Goal: Task Accomplishment & Management: Complete application form

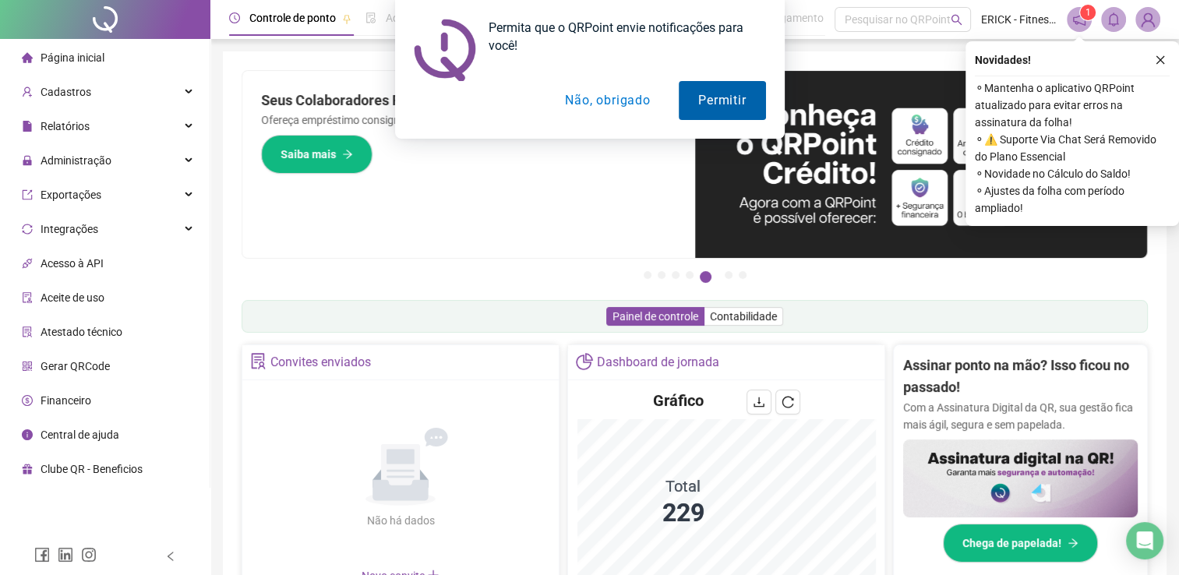
click at [749, 94] on button "Permitir" at bounding box center [722, 100] width 87 height 39
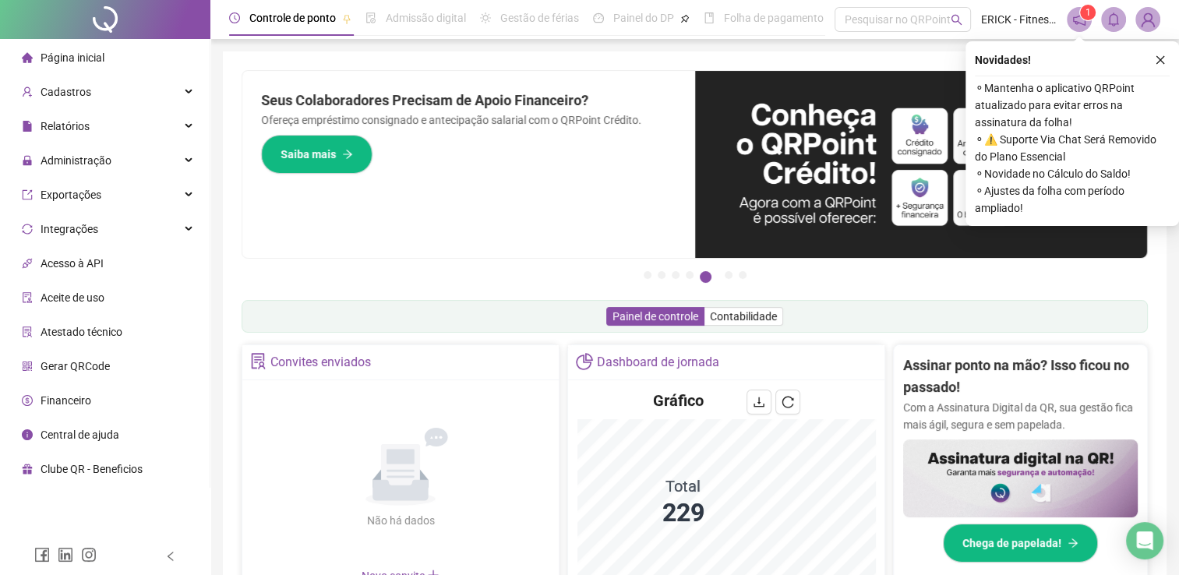
click at [1163, 58] on icon "close" at bounding box center [1161, 60] width 9 height 9
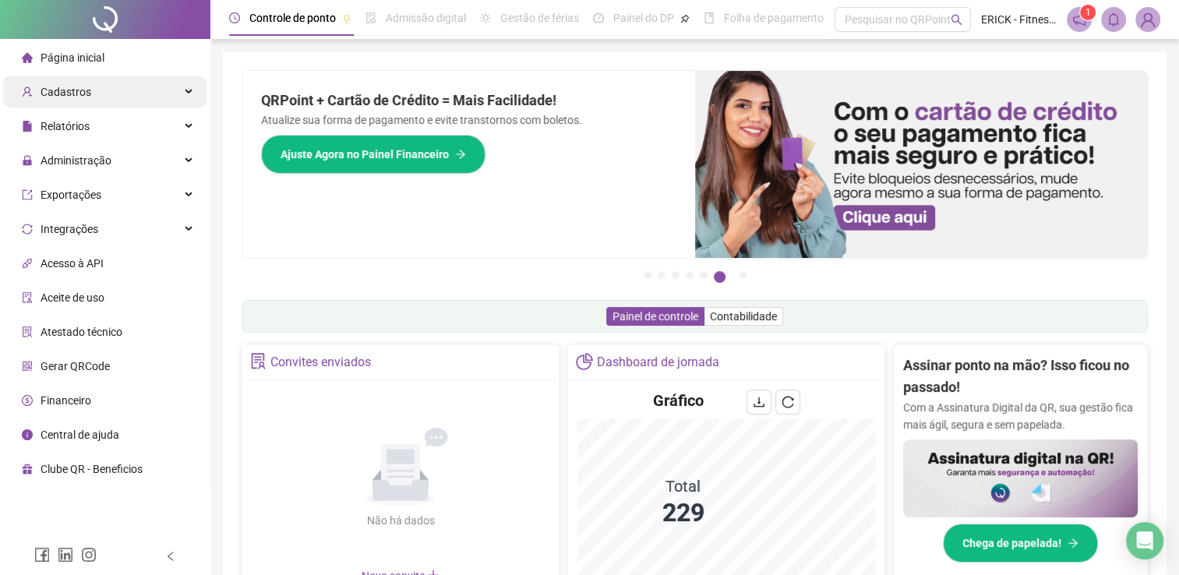
click at [86, 95] on span "Cadastros" at bounding box center [66, 92] width 51 height 12
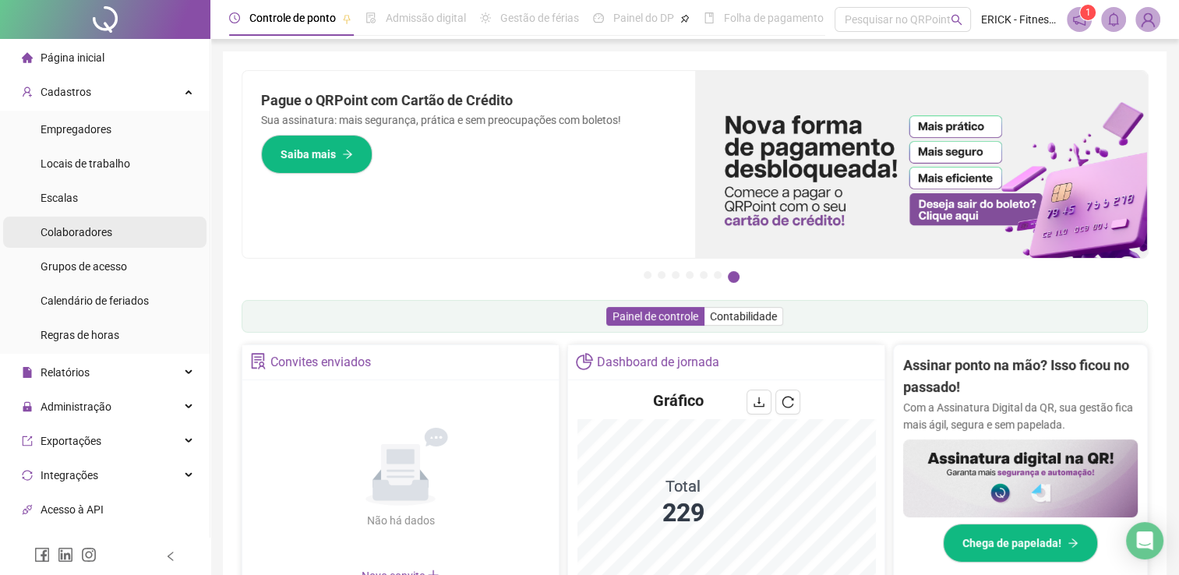
click at [87, 232] on span "Colaboradores" at bounding box center [77, 232] width 72 height 12
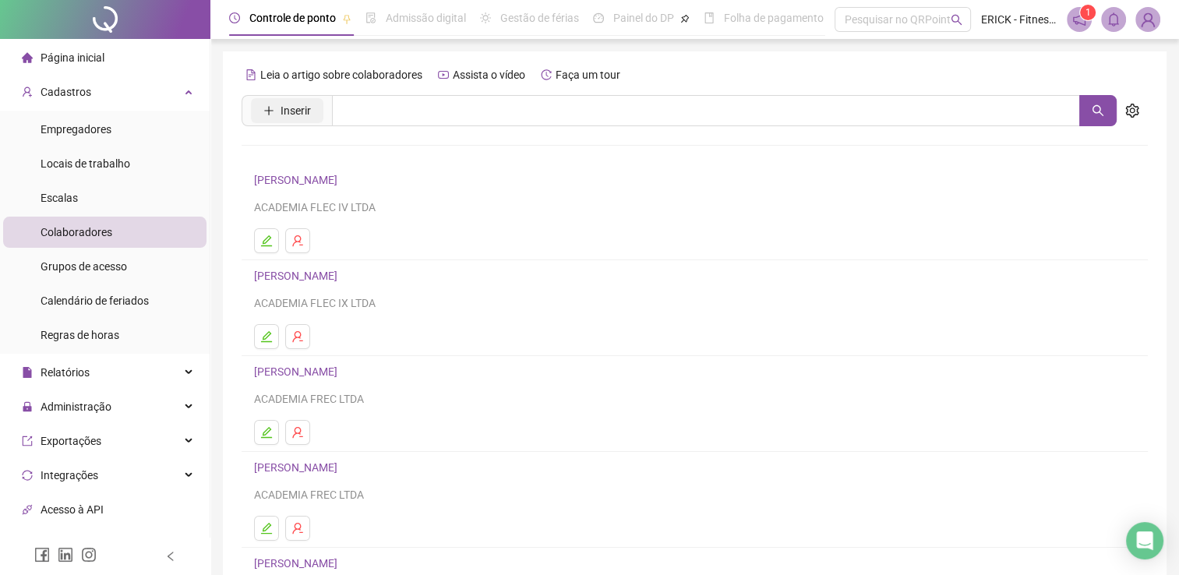
click at [274, 110] on button "Inserir" at bounding box center [287, 110] width 72 height 25
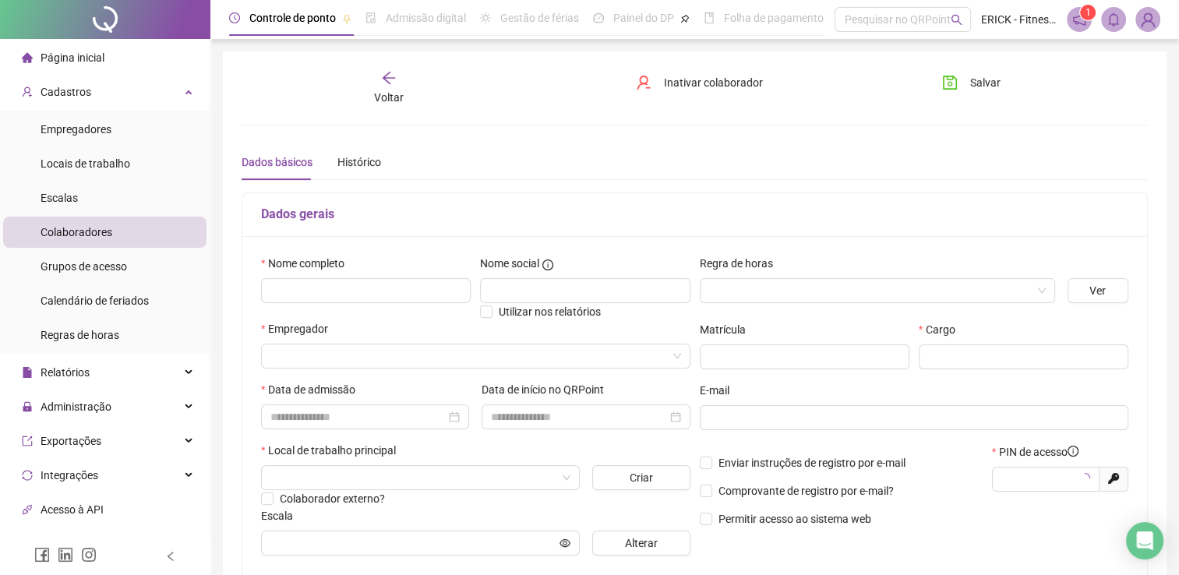
type input "*****"
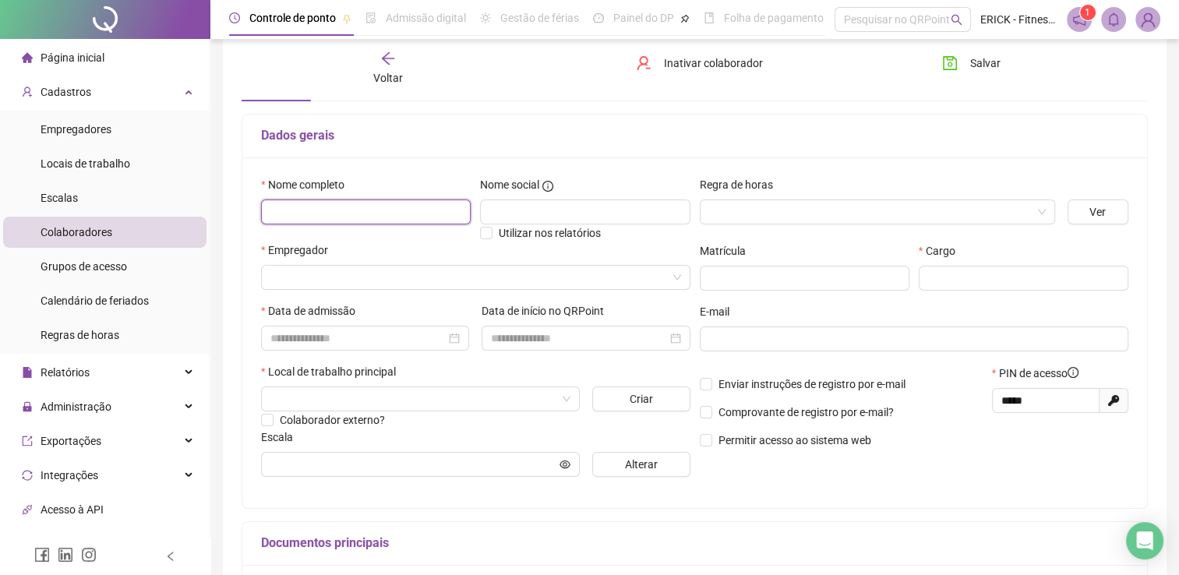
click at [362, 218] on input "text" at bounding box center [366, 212] width 210 height 25
click at [358, 281] on input "search" at bounding box center [469, 277] width 397 height 23
click at [379, 245] on div "Empregador" at bounding box center [476, 253] width 430 height 23
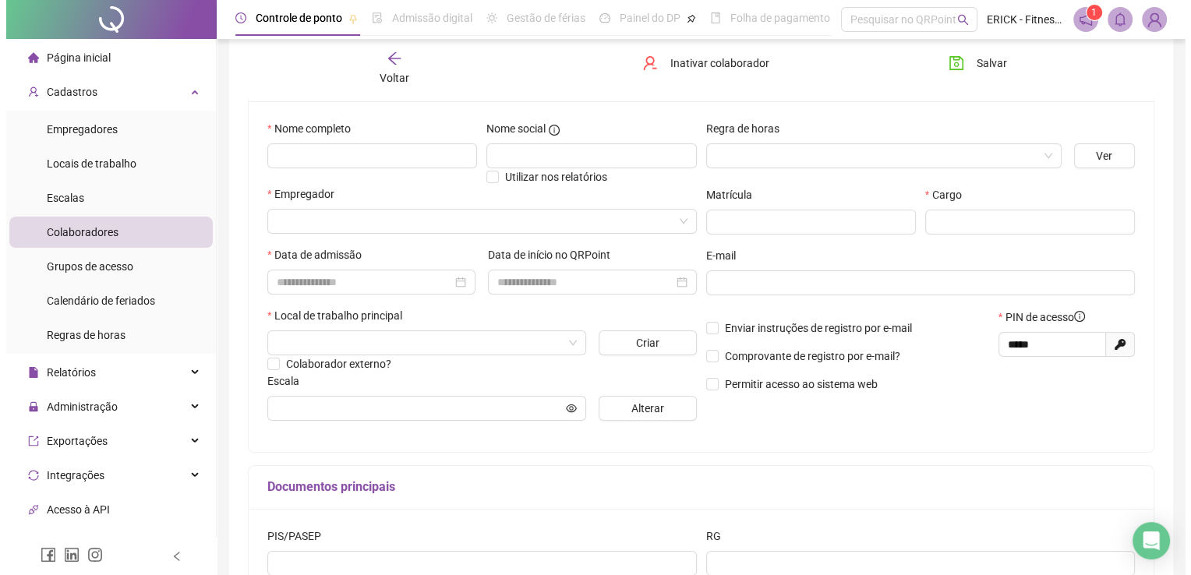
scroll to position [156, 0]
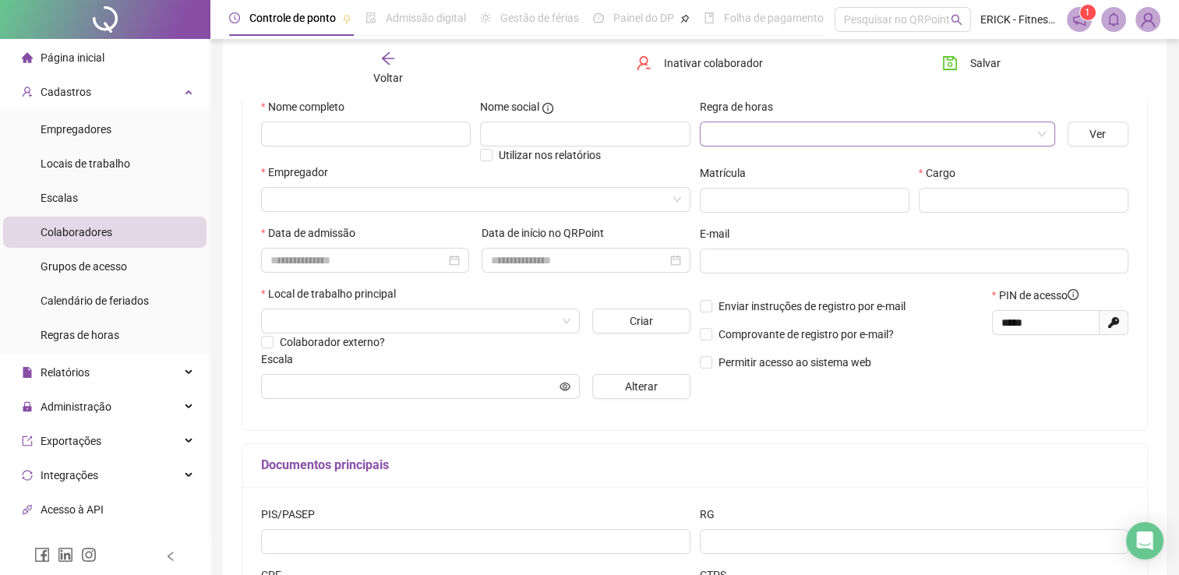
click at [797, 129] on input "search" at bounding box center [870, 133] width 323 height 23
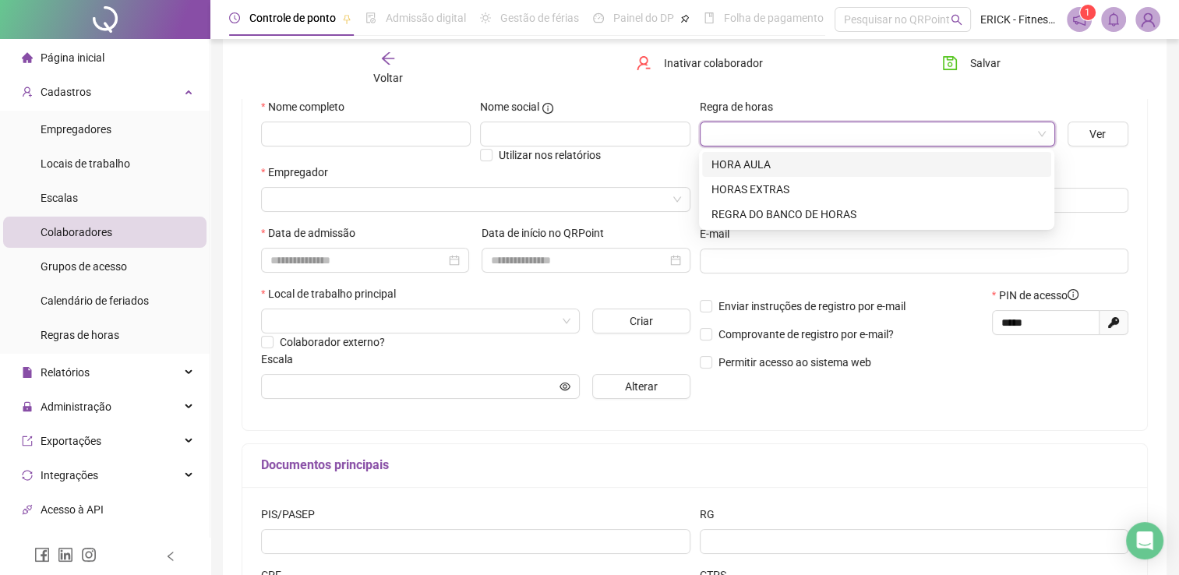
click at [840, 78] on div "Voltar Inativar colaborador [PERSON_NAME]" at bounding box center [694, 68] width 919 height 59
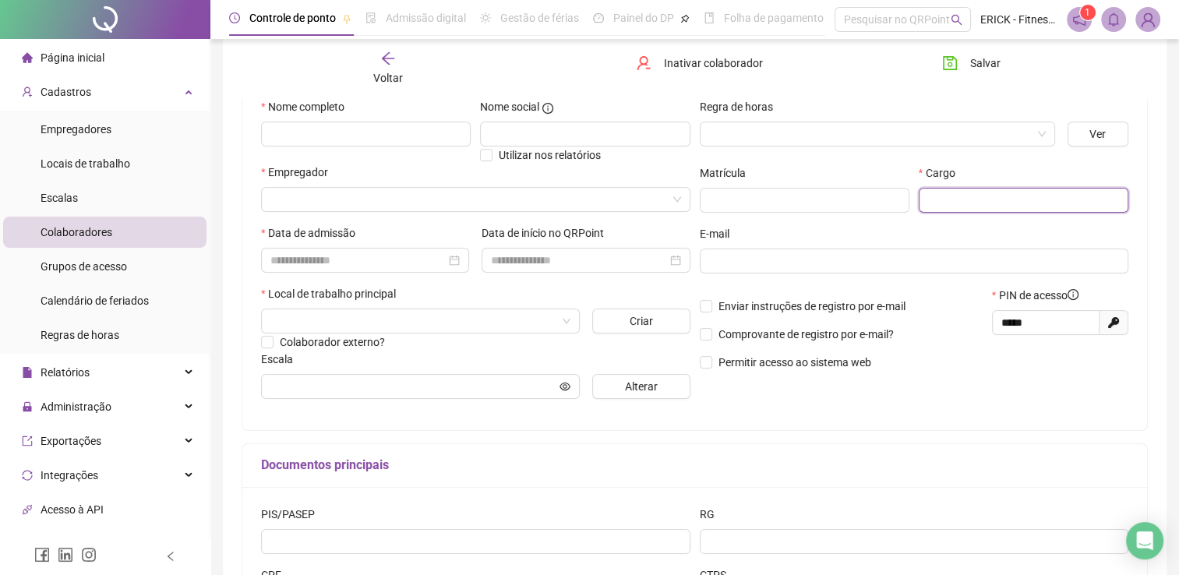
click at [964, 198] on input "text" at bounding box center [1024, 200] width 210 height 25
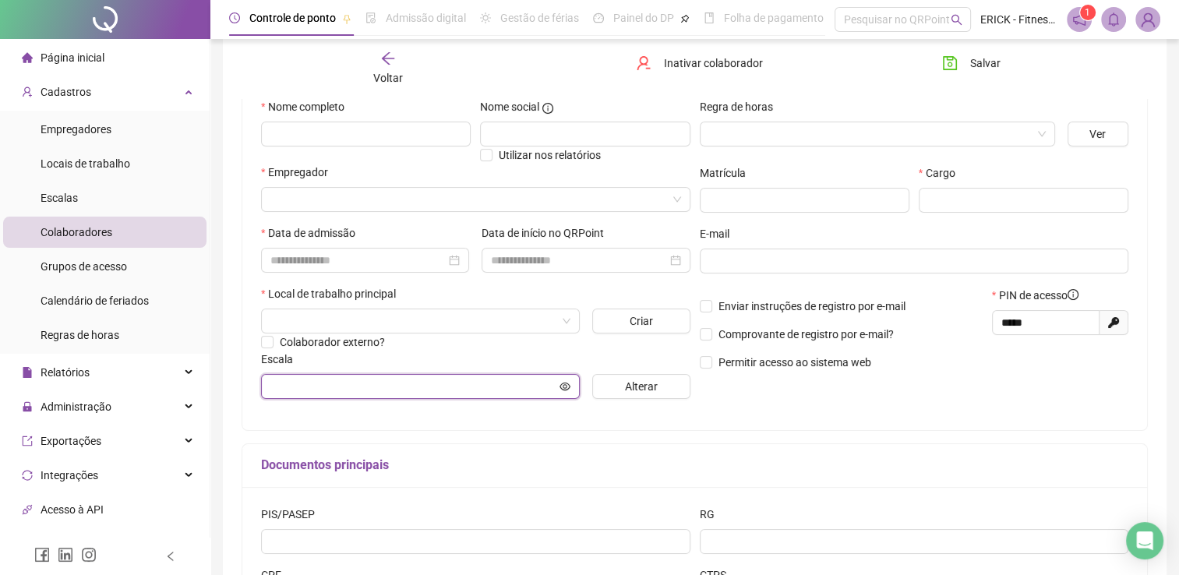
click at [355, 384] on input "text" at bounding box center [414, 386] width 286 height 17
click at [352, 387] on input "text" at bounding box center [414, 386] width 286 height 17
click at [345, 413] on div "Nome completo Nome social Utilizar nos relatórios Empregador Data de admissão D…" at bounding box center [694, 255] width 905 height 351
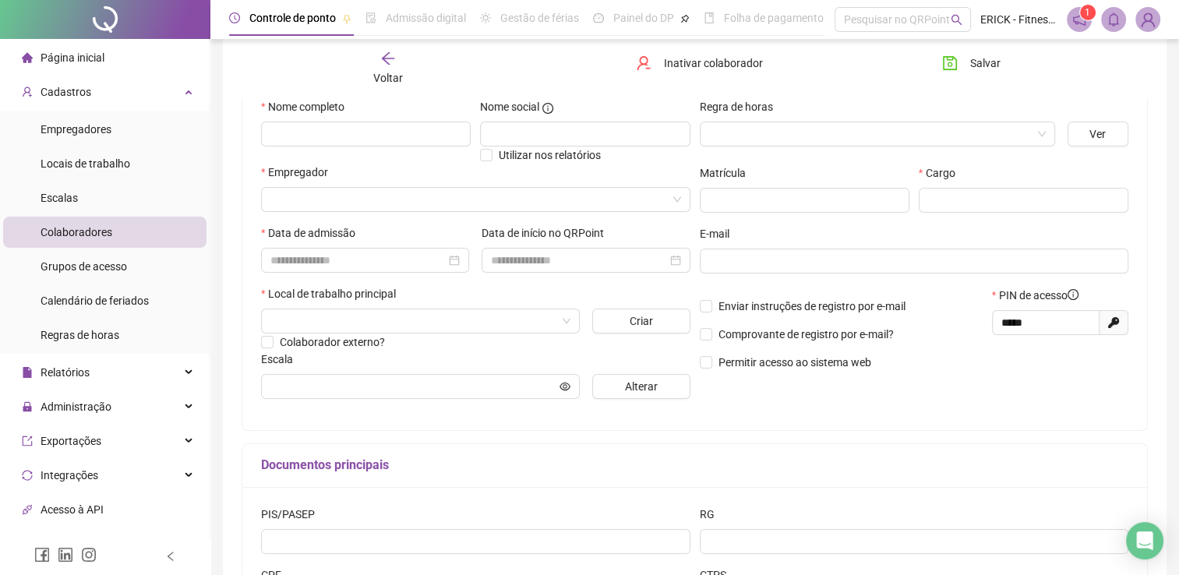
click at [345, 413] on div "Nome completo Nome social Utilizar nos relatórios Empregador Data de admissão D…" at bounding box center [694, 255] width 905 height 351
drag, startPoint x: 345, startPoint y: 413, endPoint x: 346, endPoint y: 363, distance: 49.9
click at [334, 398] on span at bounding box center [420, 386] width 319 height 25
click at [347, 363] on div "Escala" at bounding box center [476, 362] width 430 height 23
click at [344, 385] on input "text" at bounding box center [414, 386] width 286 height 17
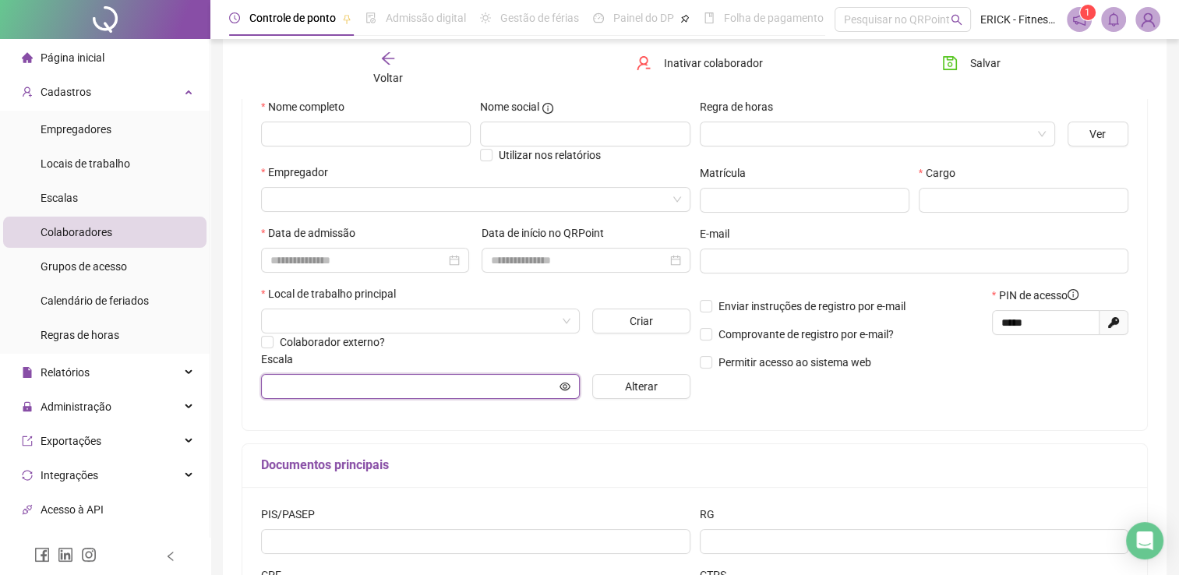
click at [344, 385] on input "text" at bounding box center [414, 386] width 286 height 17
click at [343, 385] on input "text" at bounding box center [414, 386] width 286 height 17
click at [340, 387] on input "text" at bounding box center [414, 386] width 286 height 17
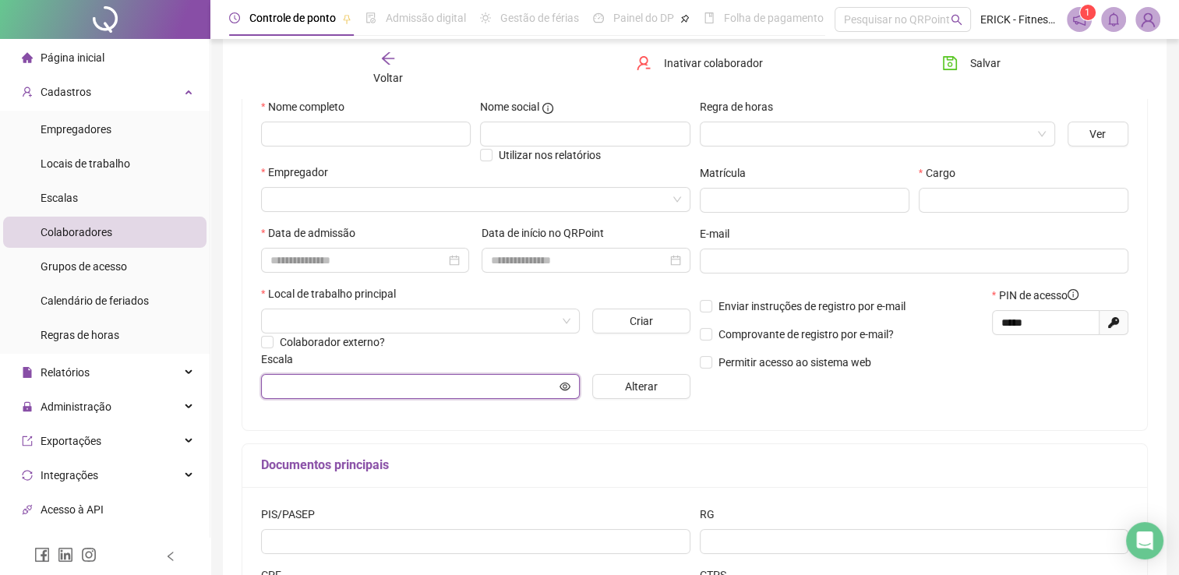
click at [340, 387] on input "text" at bounding box center [414, 386] width 286 height 17
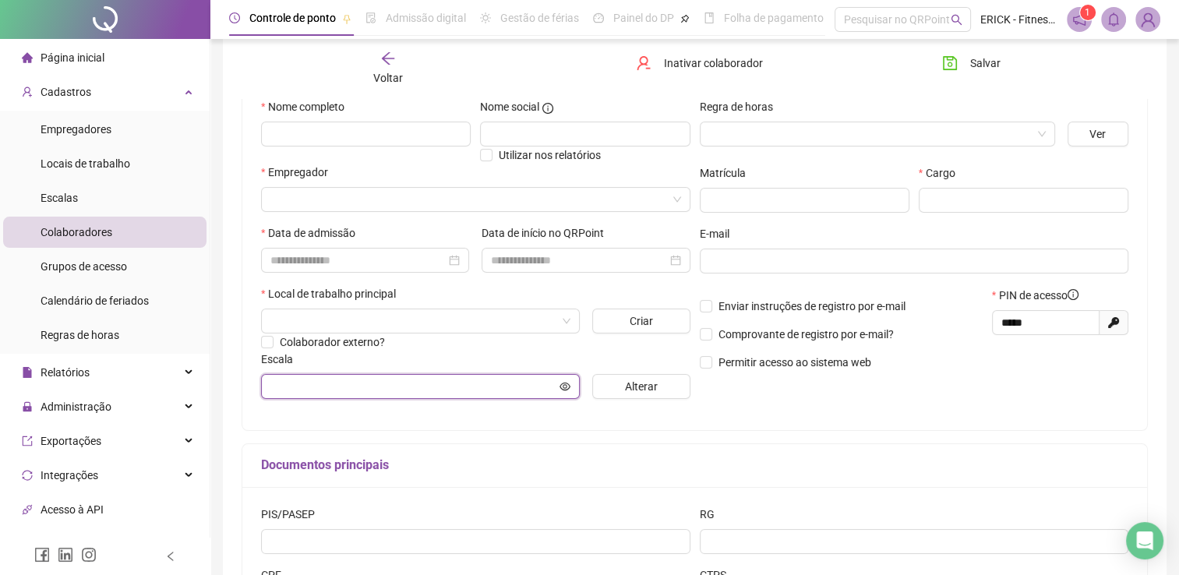
click at [340, 387] on input "text" at bounding box center [414, 386] width 286 height 17
click at [341, 389] on input "text" at bounding box center [414, 386] width 286 height 17
click at [636, 389] on span "Alterar" at bounding box center [641, 386] width 33 height 17
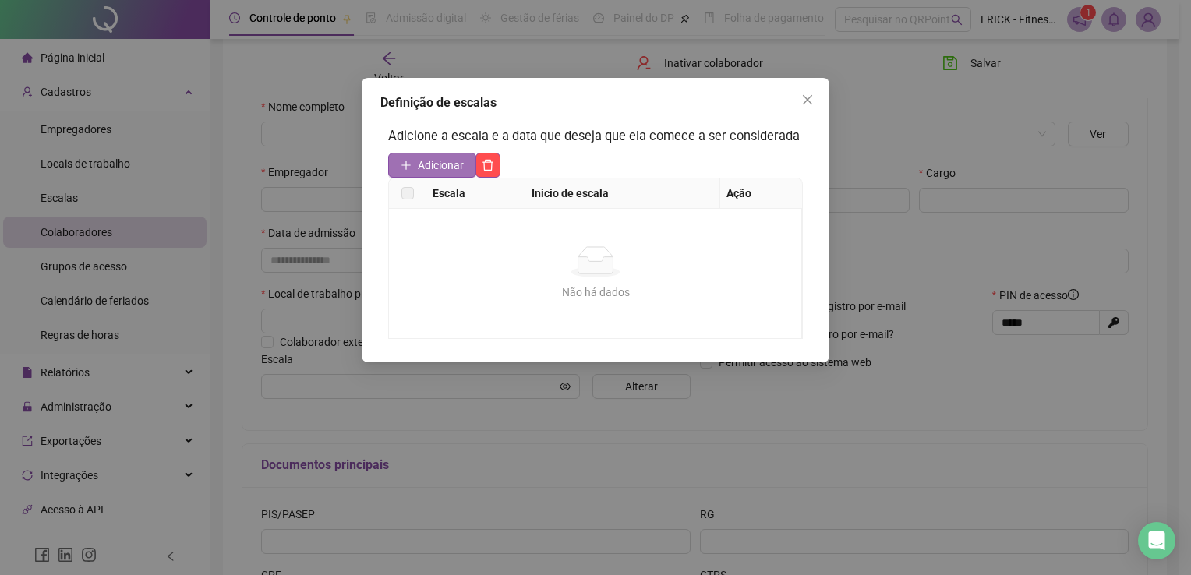
click at [426, 161] on span "Adicionar" at bounding box center [441, 165] width 46 height 17
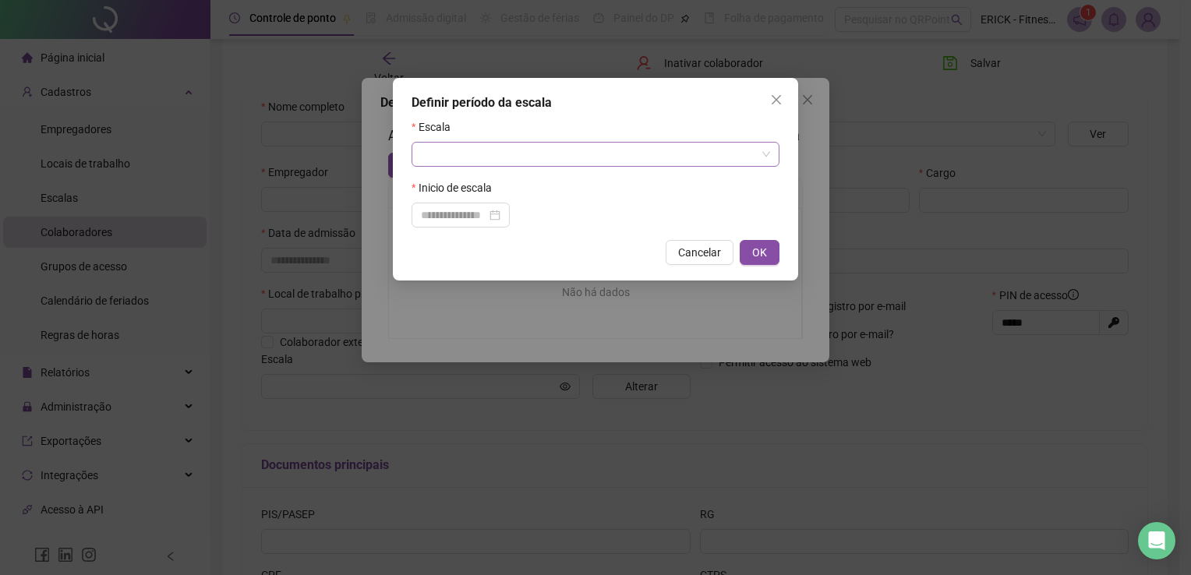
click at [443, 151] on input "search" at bounding box center [588, 154] width 335 height 23
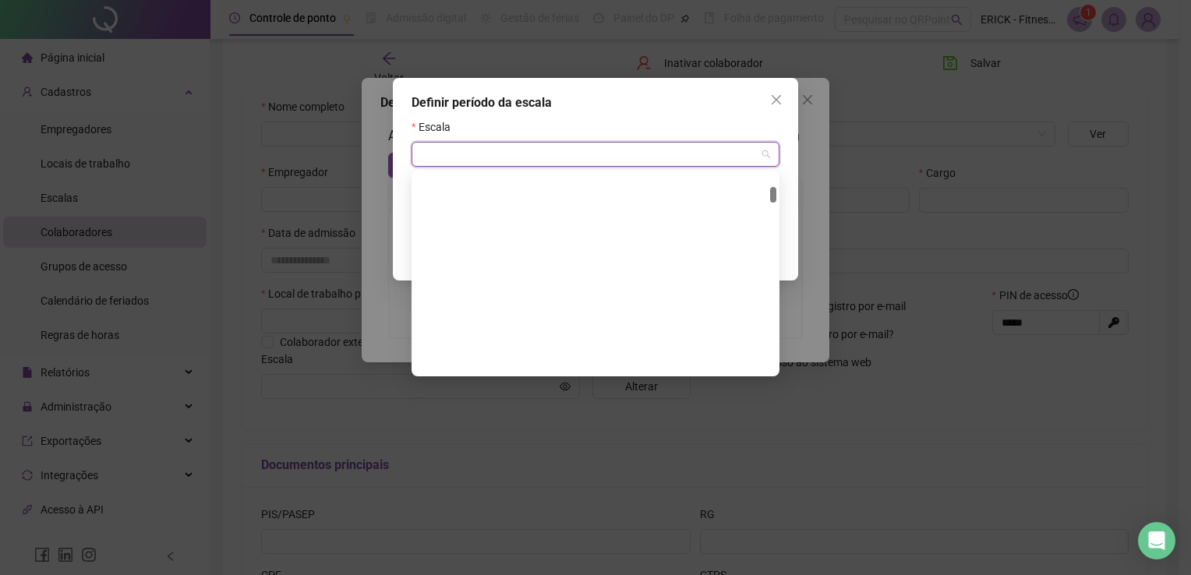
scroll to position [546, 0]
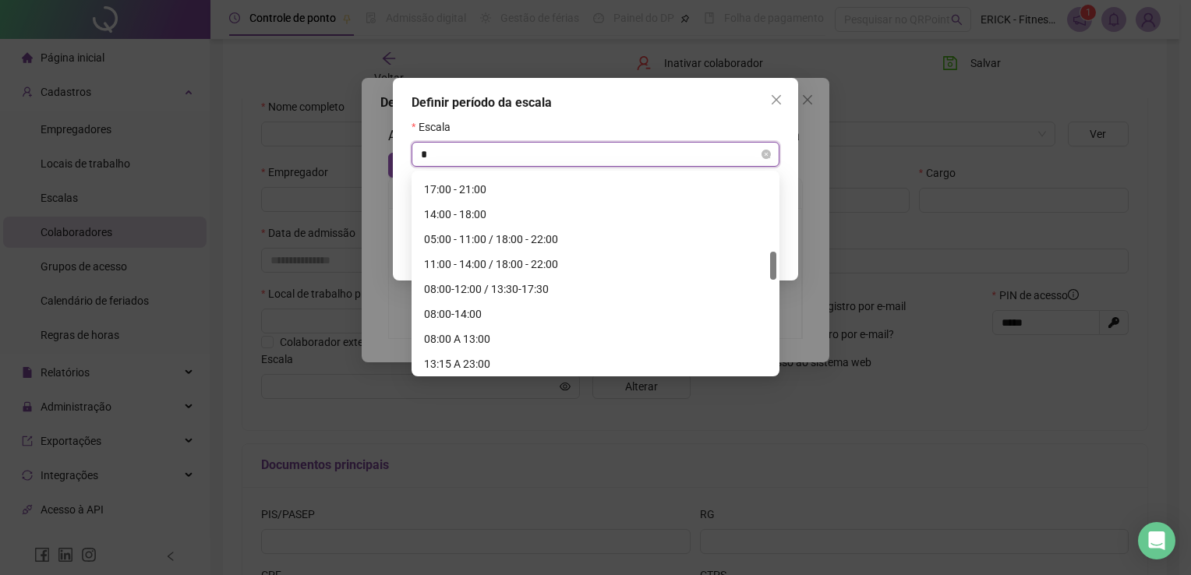
type input "**"
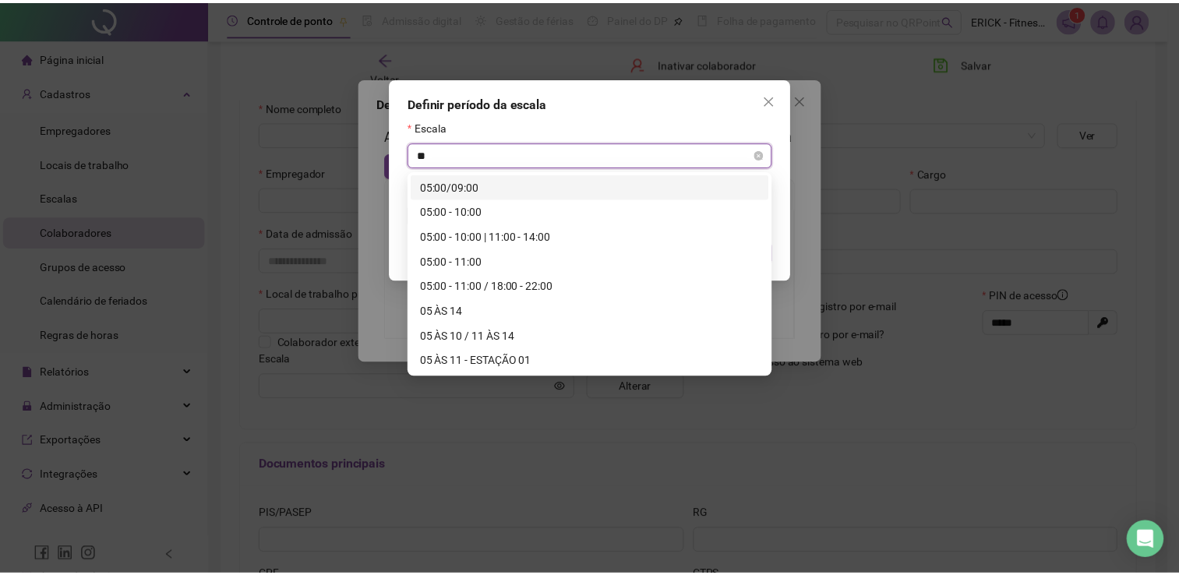
scroll to position [0, 0]
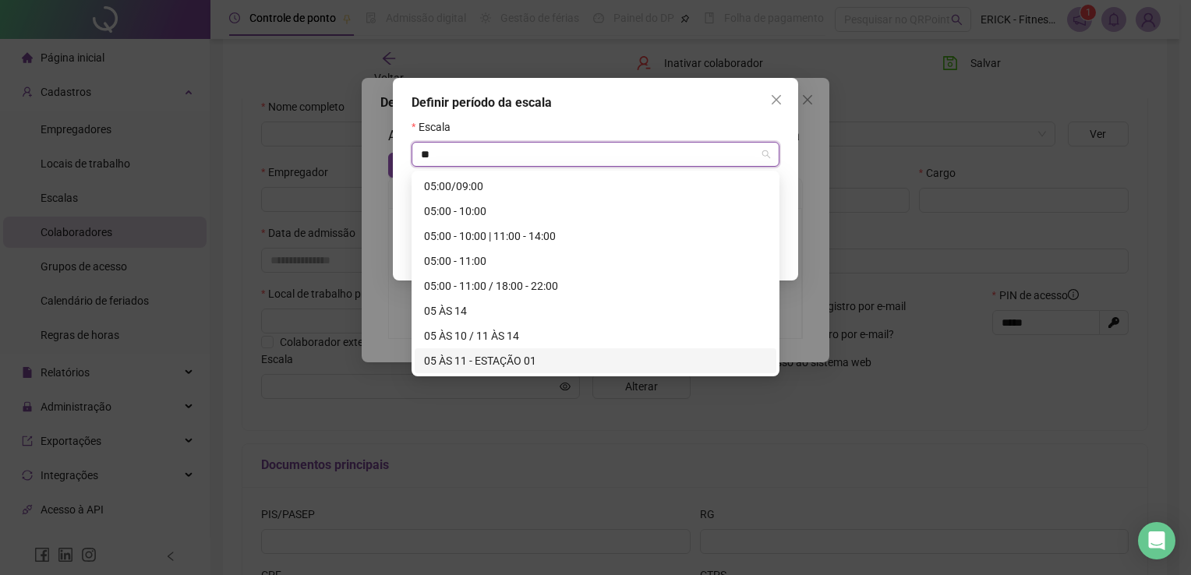
click at [481, 360] on div "05 ÀS 11 - ESTAÇÃO 01" at bounding box center [595, 360] width 343 height 17
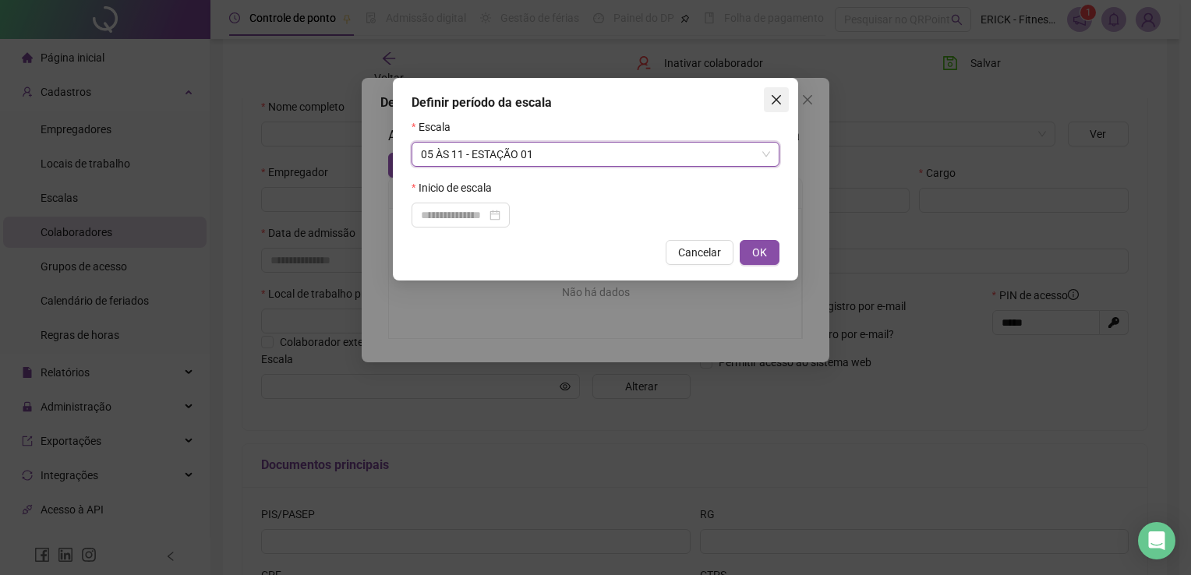
click at [776, 104] on icon "close" at bounding box center [776, 100] width 12 height 12
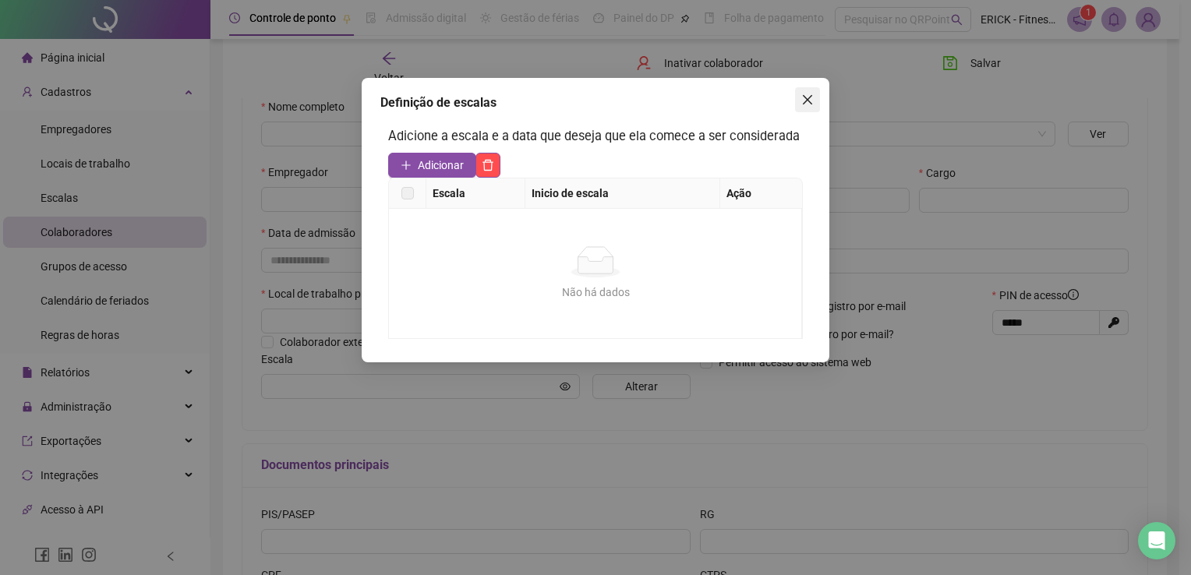
click at [803, 97] on icon "close" at bounding box center [807, 100] width 12 height 12
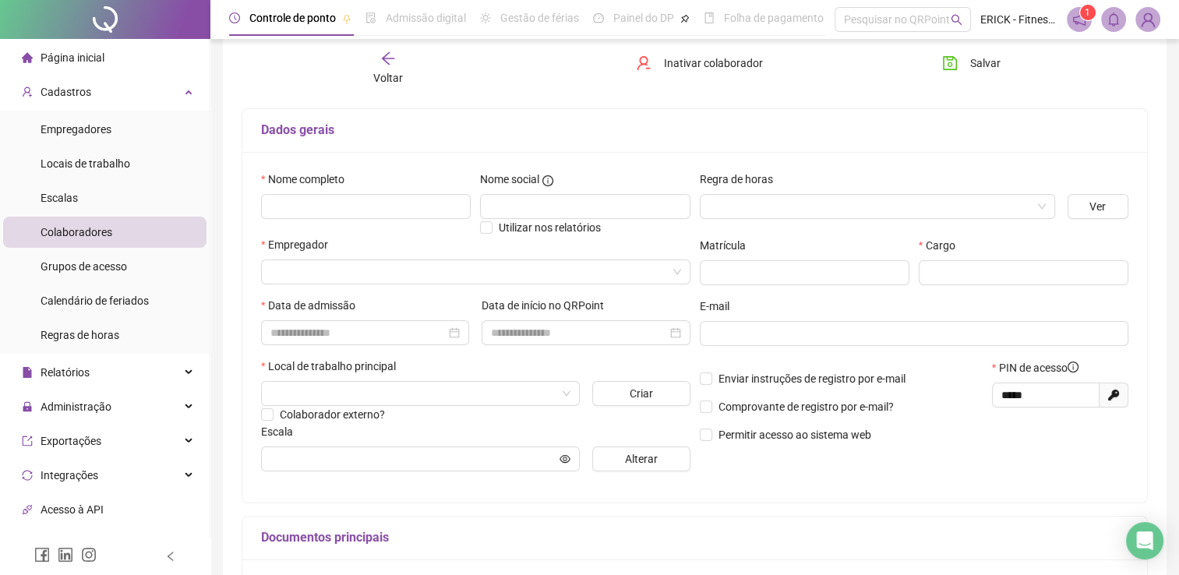
scroll to position [80, 0]
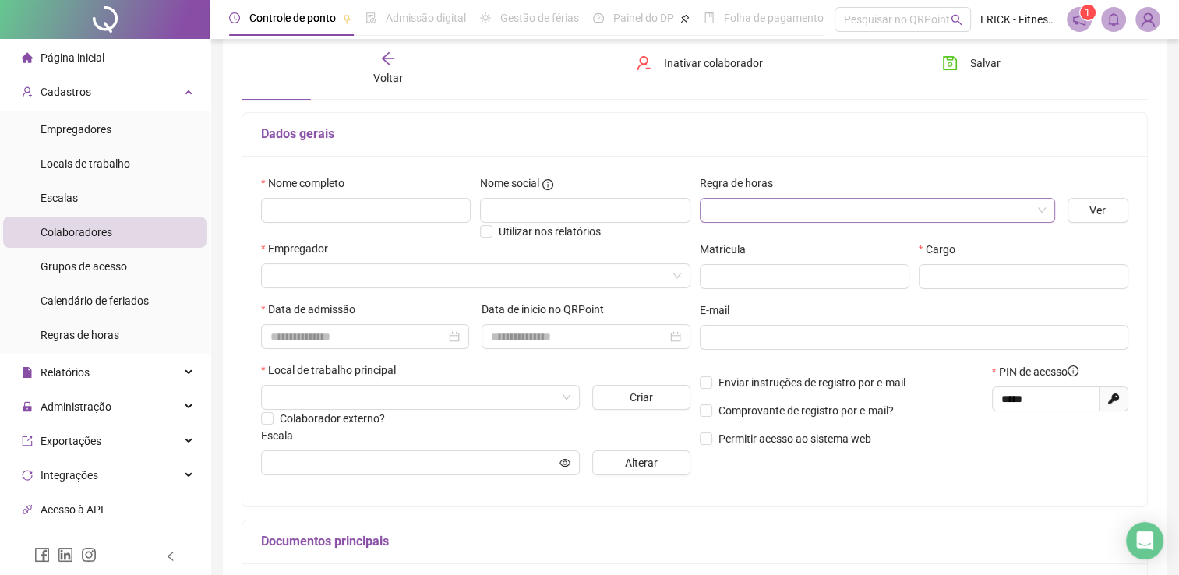
click at [861, 210] on input "search" at bounding box center [870, 210] width 323 height 23
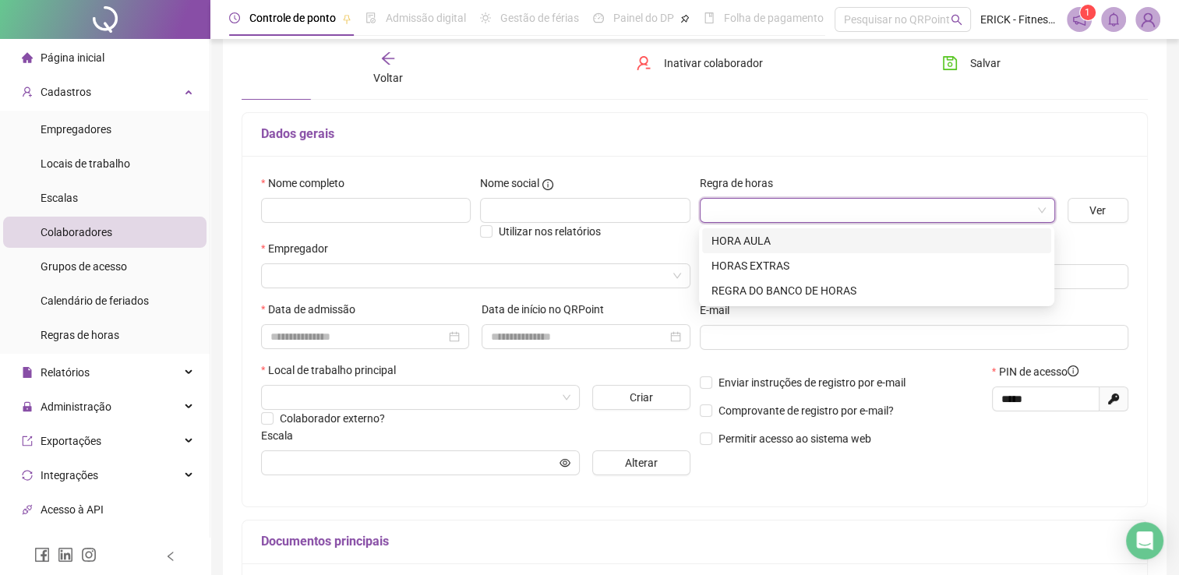
click at [810, 157] on div "Nome completo Nome social Utilizar nos relatórios Empregador Data de admissão D…" at bounding box center [694, 331] width 905 height 351
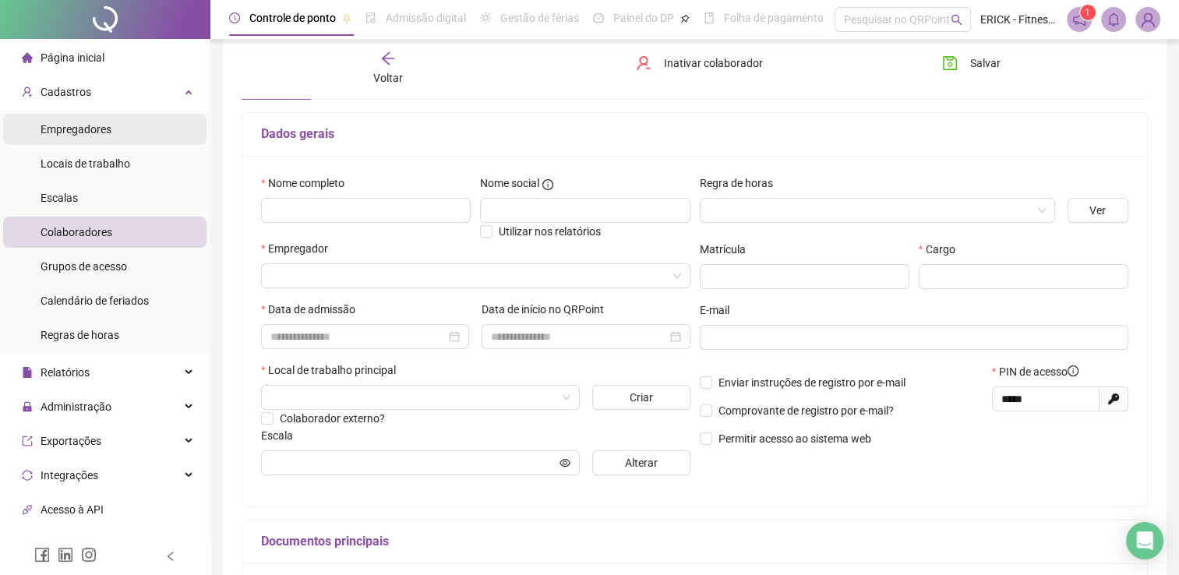
click at [83, 133] on span "Empregadores" at bounding box center [76, 129] width 71 height 12
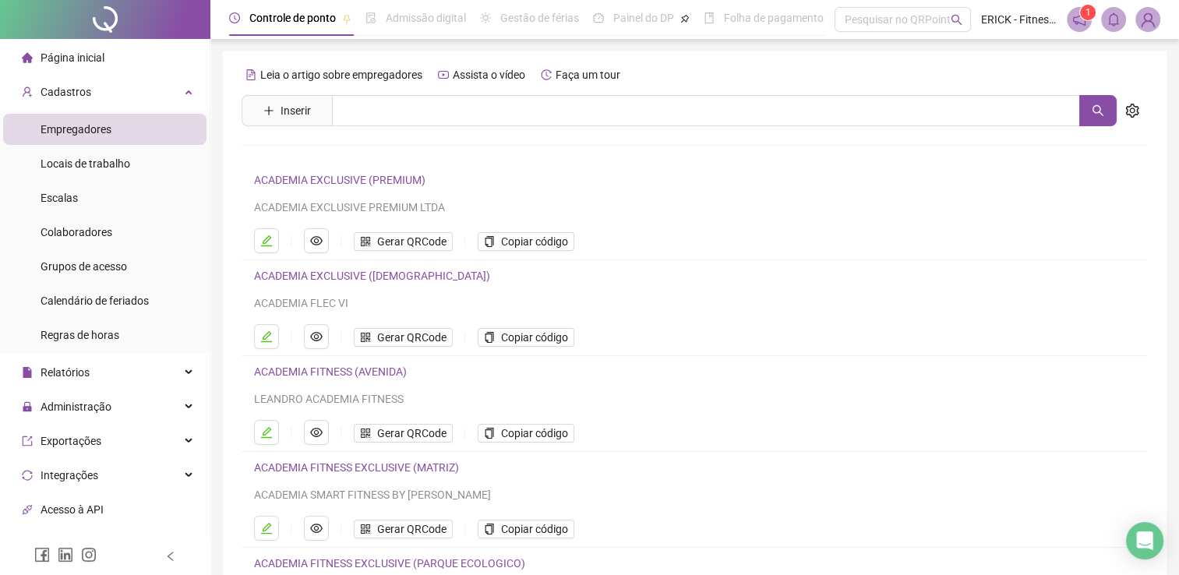
click at [364, 181] on link "ACADEMIA EXCLUSIVE (PREMIUM)" at bounding box center [340, 180] width 172 height 12
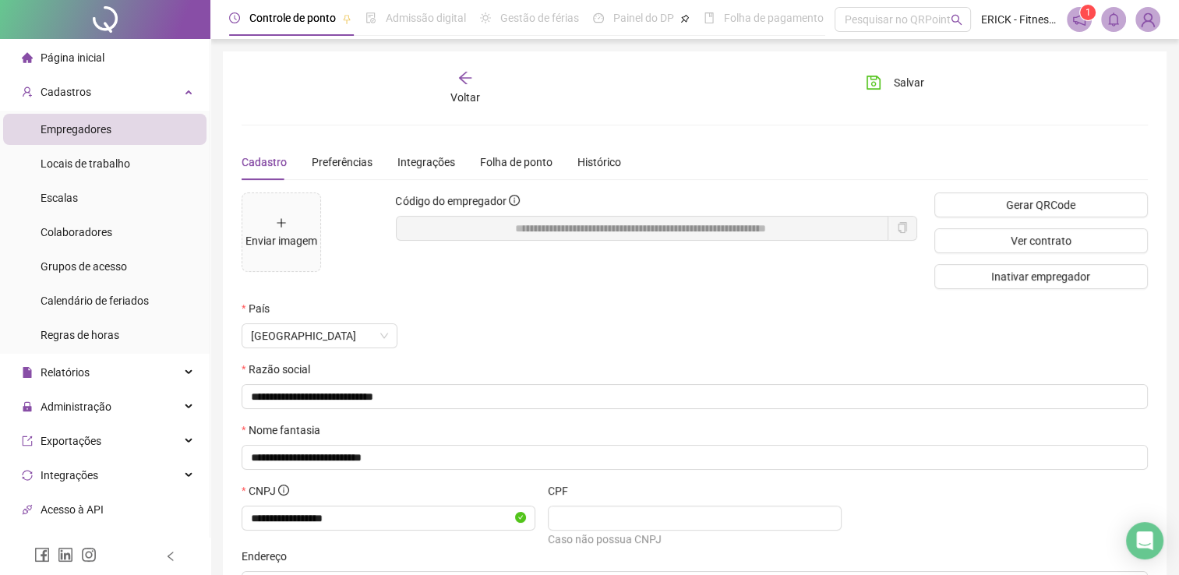
click at [72, 137] on div "Empregadores" at bounding box center [76, 129] width 71 height 31
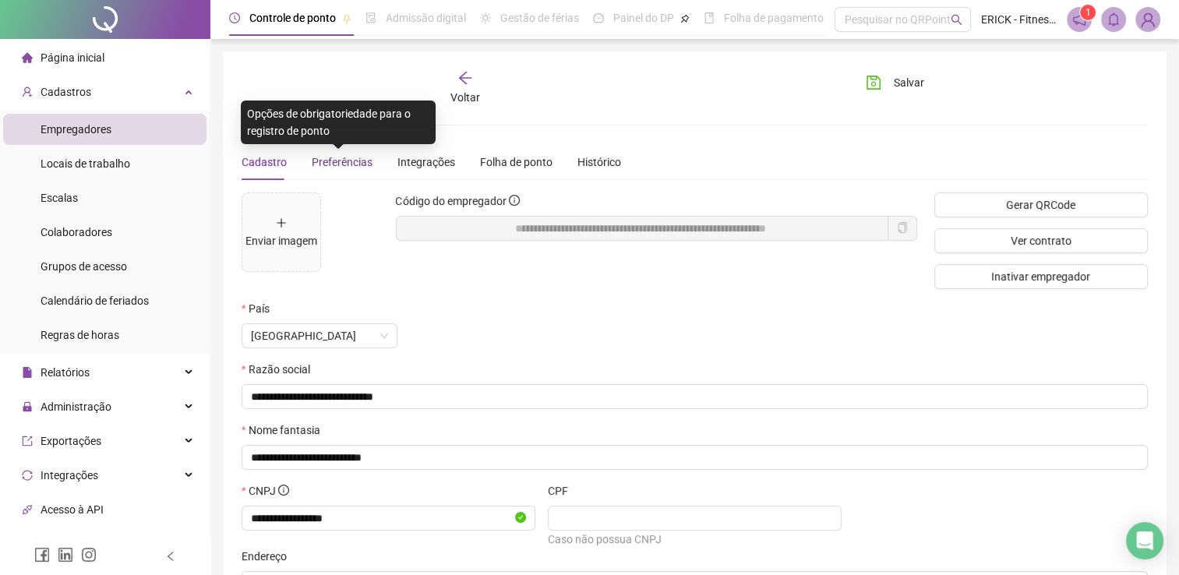
click at [329, 163] on span "Preferências" at bounding box center [342, 162] width 61 height 12
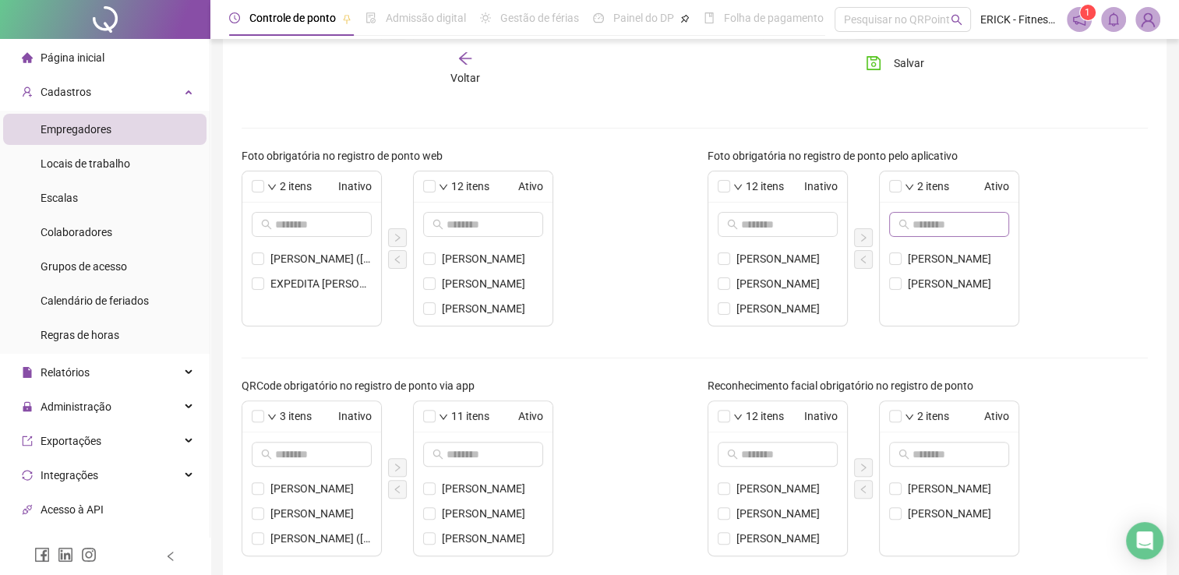
scroll to position [523, 0]
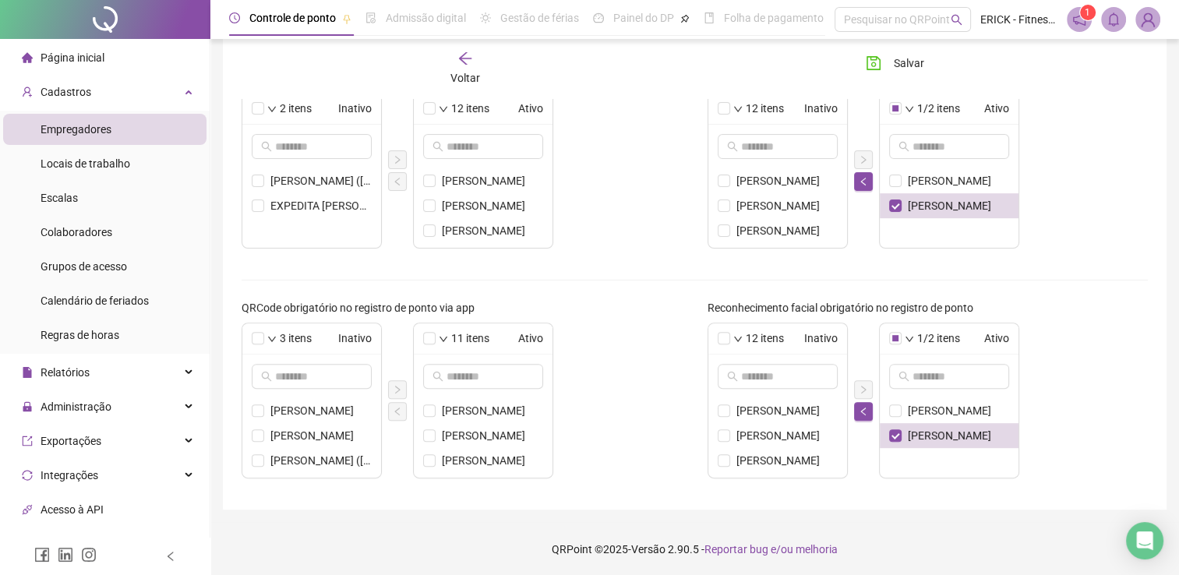
click at [1091, 192] on div "12 itens Inativo [PERSON_NAME] (SALESIANOS) EXPEDITA [PERSON_NAME] [PERSON_NAME…" at bounding box center [928, 171] width 441 height 156
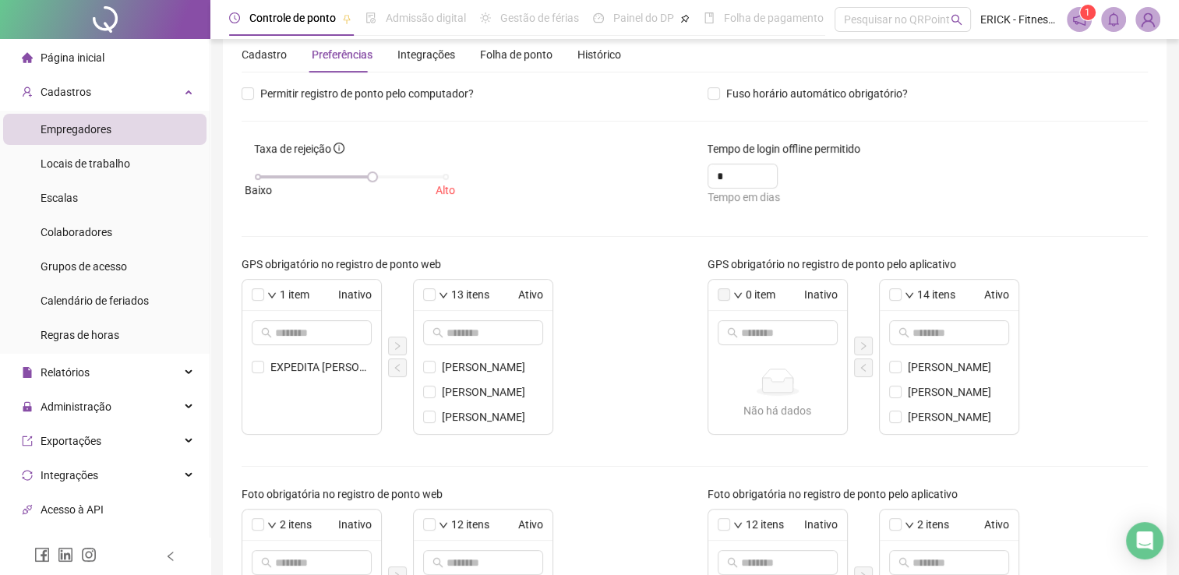
scroll to position [0, 0]
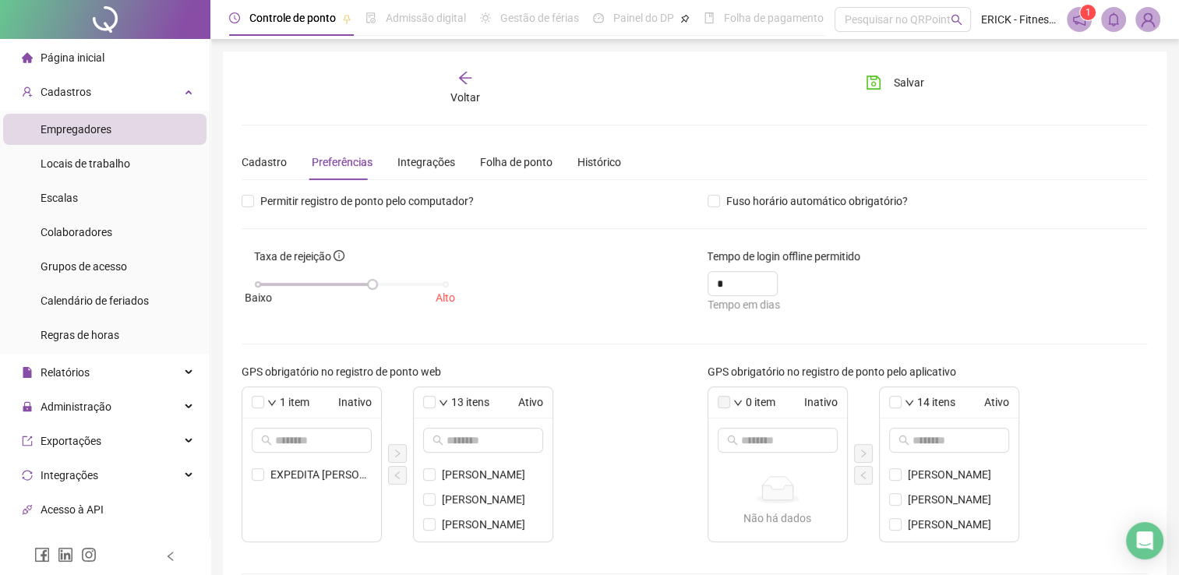
click at [462, 72] on icon "arrow-left" at bounding box center [466, 78] width 16 height 16
